Goal: Task Accomplishment & Management: Complete application form

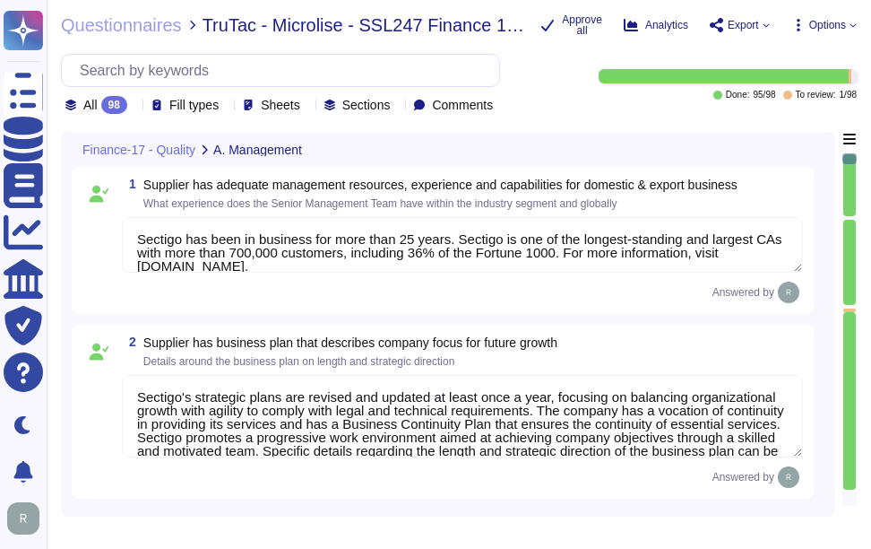
type textarea "Sectigo has been in business for more than 25 years. Sectigo is one of the long…"
type textarea "Sectigo's strategic plans are revised and updated at least once a year, focusin…"
type textarea "Safety is a critical factor at Sectigo, and we prioritize employee health and s…"
type textarea "Management conducts formal reviews of the Information Security Management Syste…"
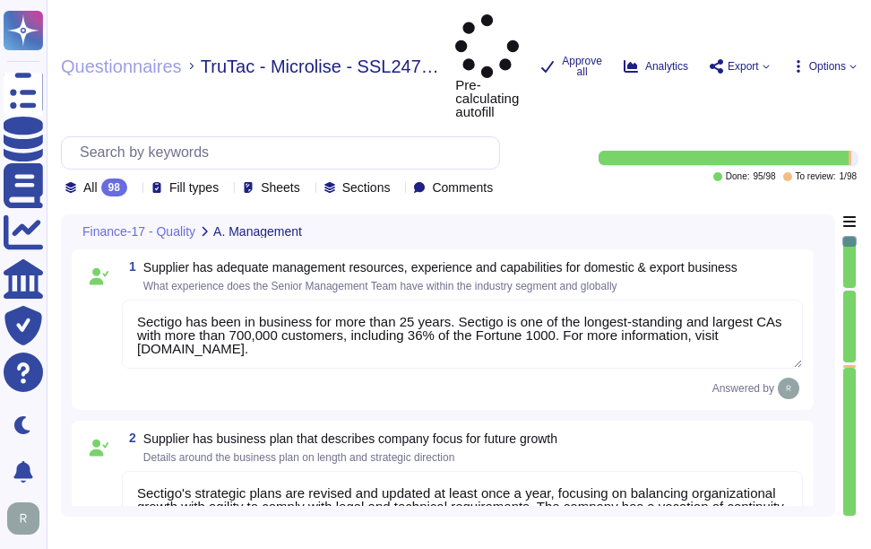
type textarea "Sectigo has been in business for more than 25 years. Sectigo is one of the long…"
type textarea "Sectigo's strategic plans are revised and updated at least once a year, focusin…"
type textarea "Safety is a critical factor at Sectigo, and we prioritize employee health and s…"
type textarea "Management conducts formal reviews of the Information Security Management Syste…"
